Goal: Find specific page/section: Find specific page/section

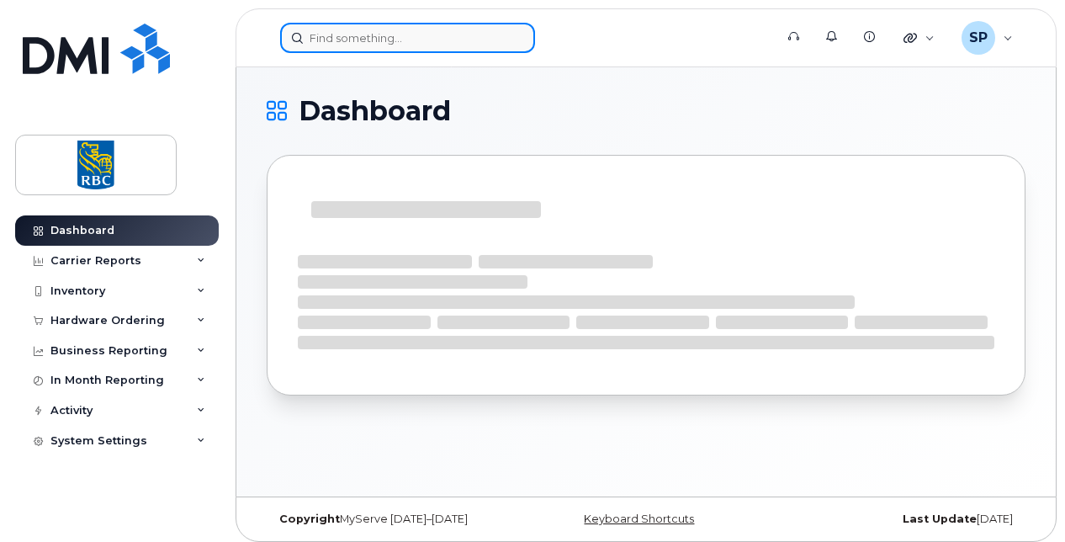
click at [321, 41] on input at bounding box center [407, 38] width 255 height 30
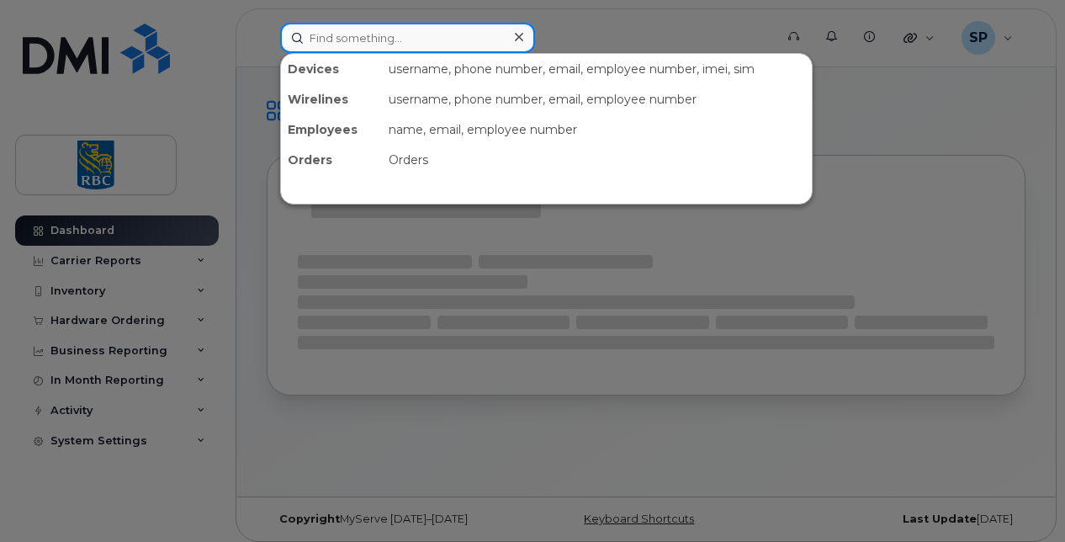
paste input "4384491023"
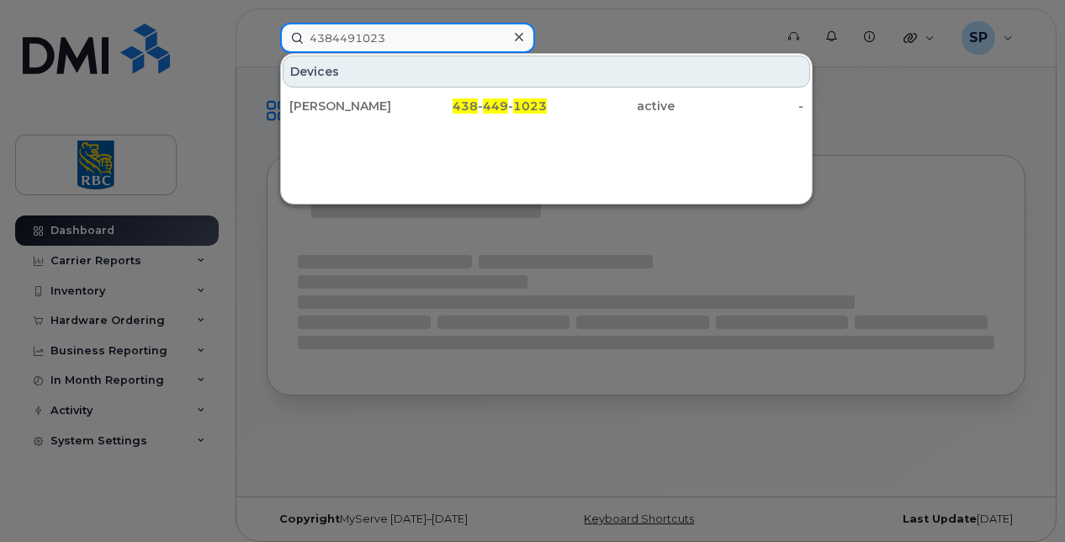
type input "4384491023"
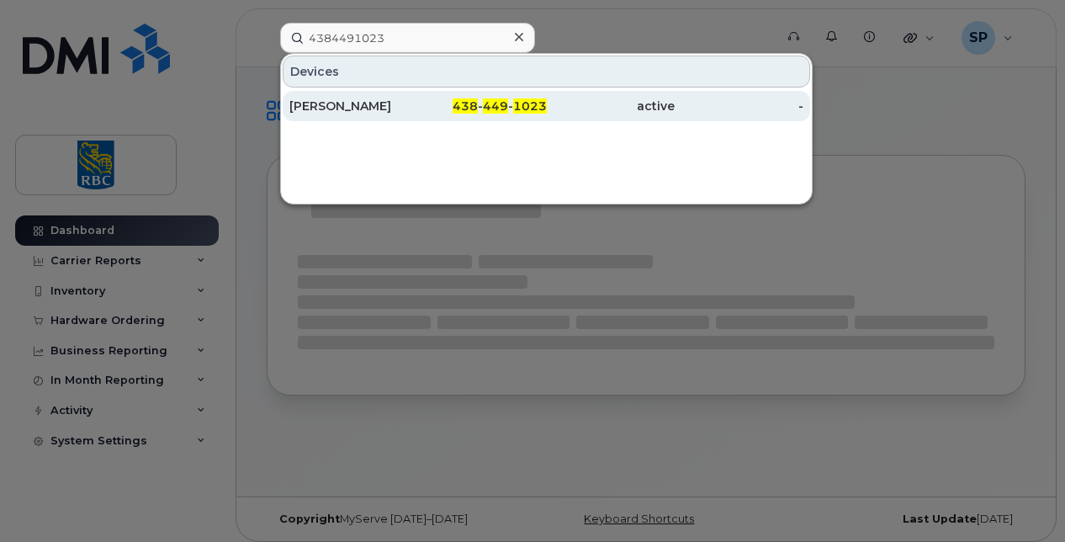
click at [378, 99] on div "[PERSON_NAME]" at bounding box center [353, 106] width 129 height 17
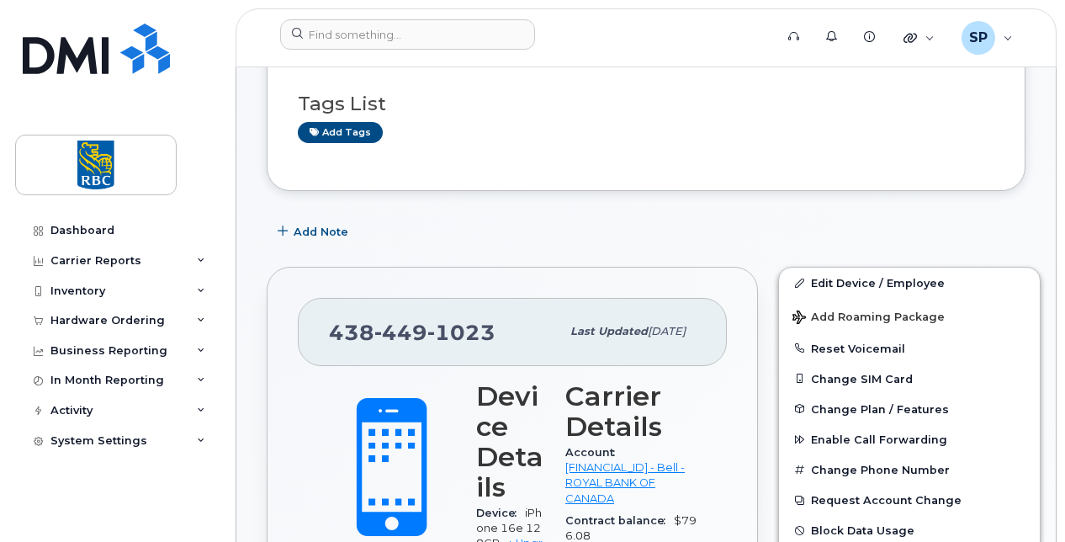
scroll to position [252, 0]
